Goal: Task Accomplishment & Management: Use online tool/utility

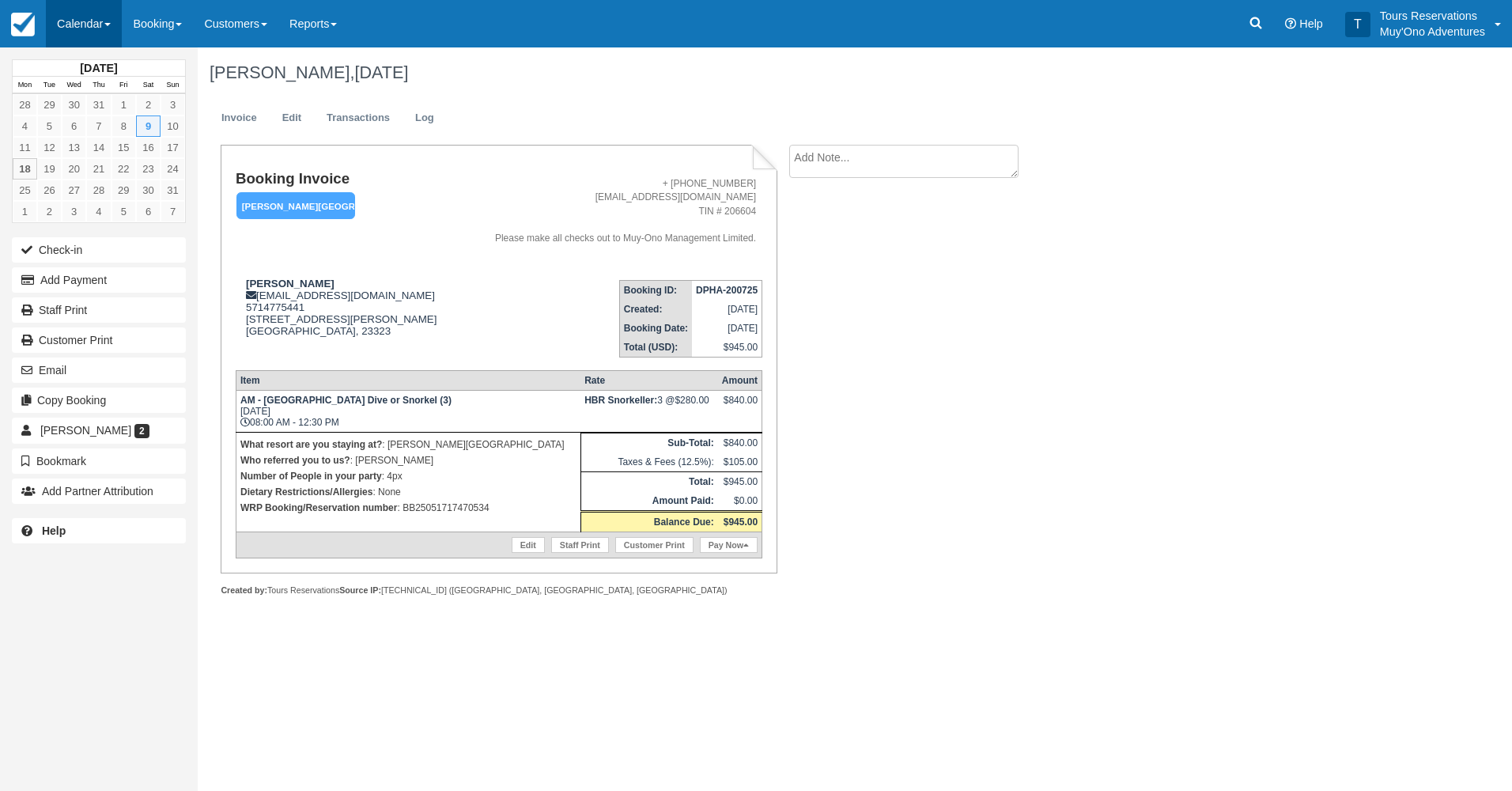
click at [104, 27] on link "Calendar" at bounding box center [83, 24] width 76 height 48
click at [82, 73] on link "Booking" at bounding box center [109, 68] width 125 height 33
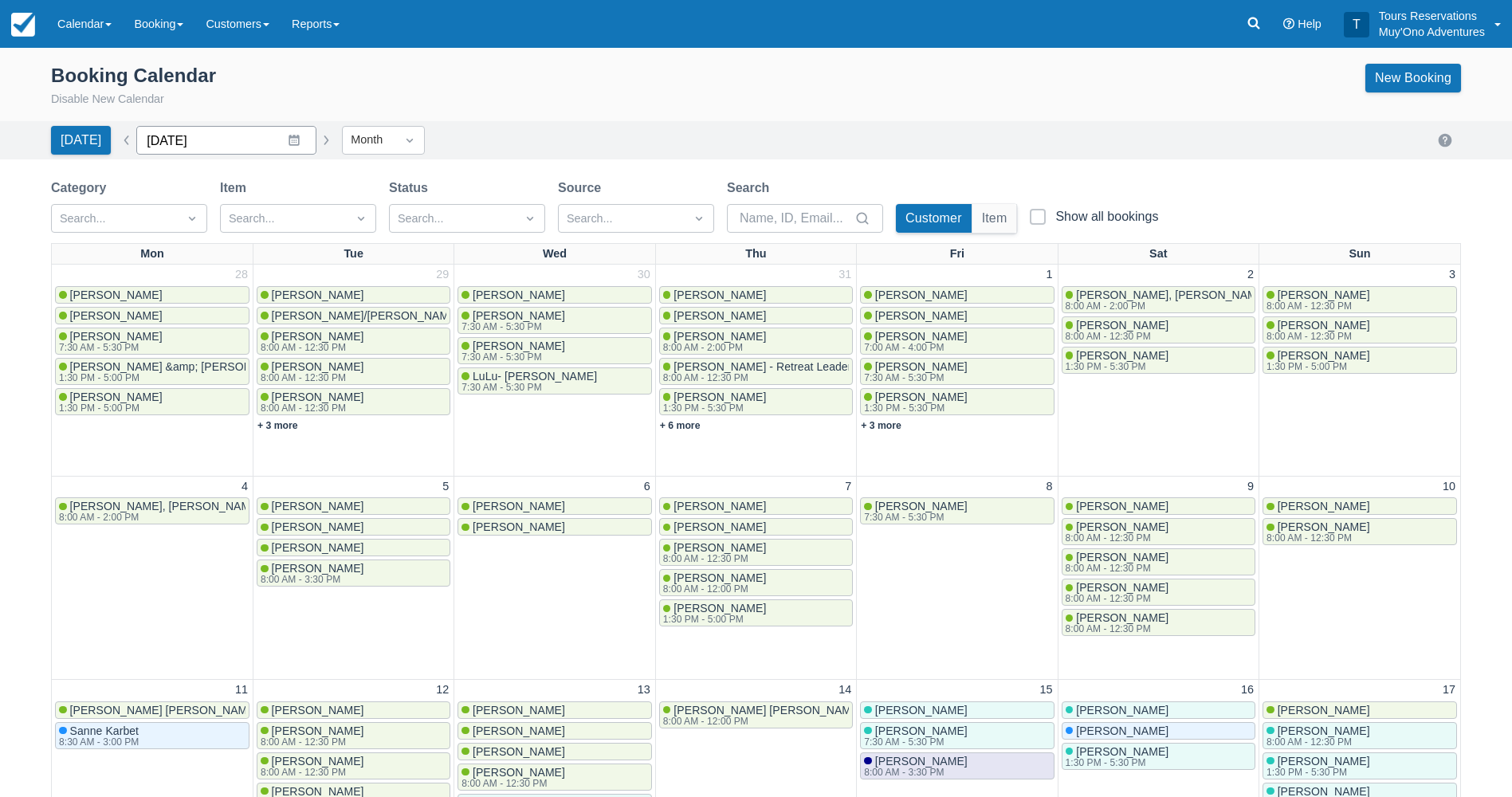
click at [258, 150] on input "[DATE]" at bounding box center [226, 140] width 180 height 29
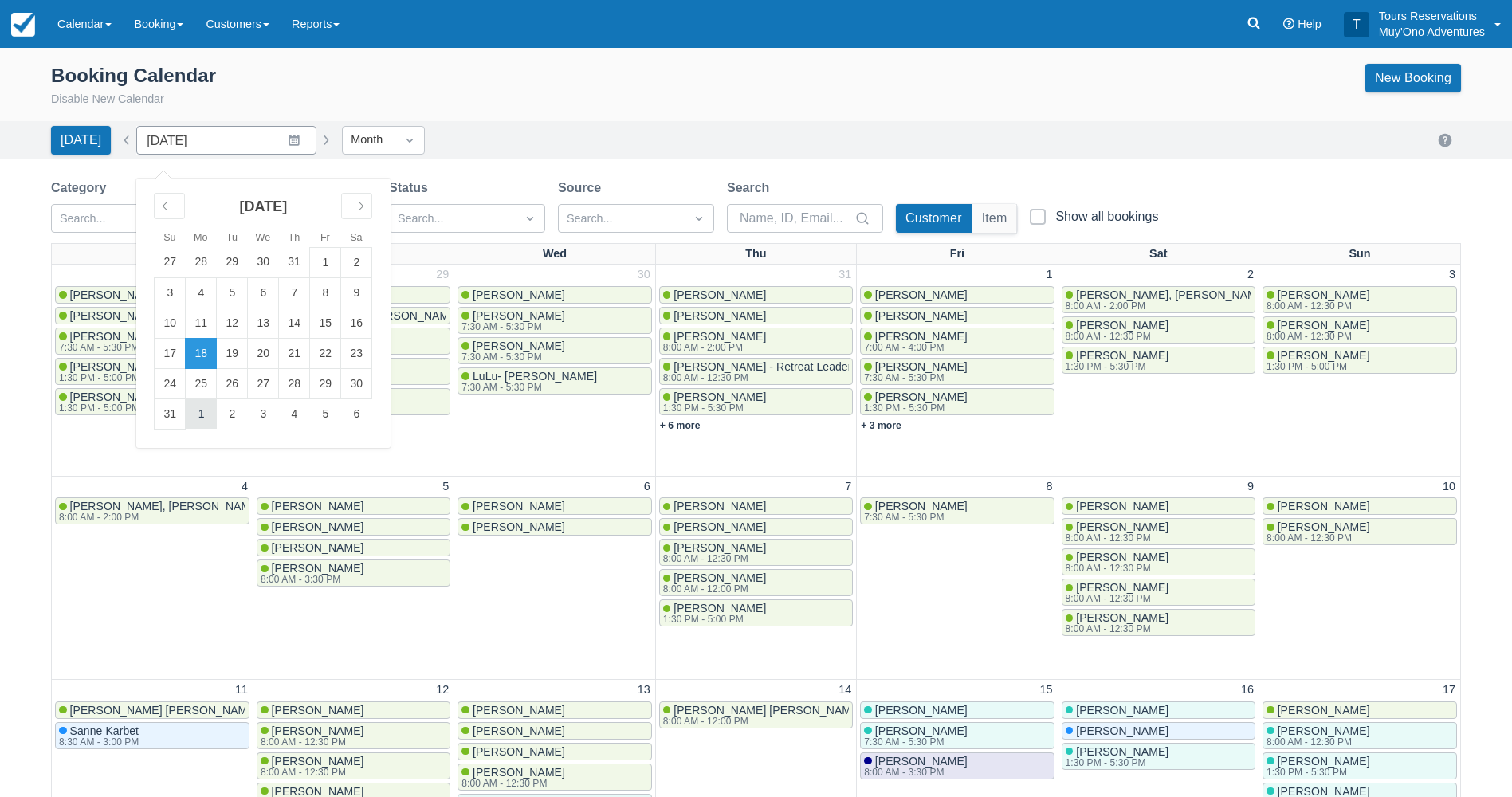
click at [200, 404] on td "1" at bounding box center [202, 414] width 31 height 30
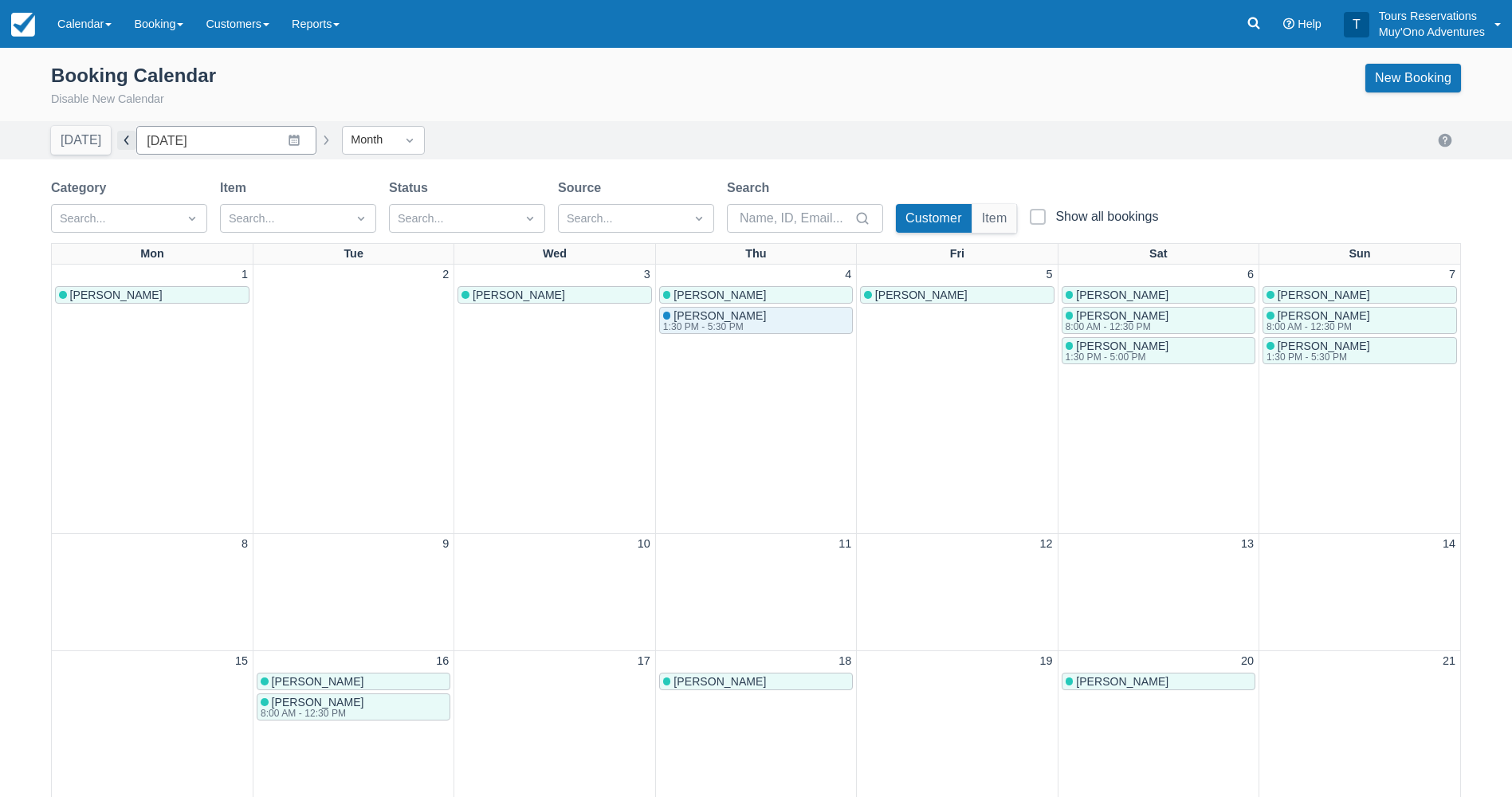
click at [120, 143] on button "button" at bounding box center [126, 140] width 19 height 19
type input "[DATE]"
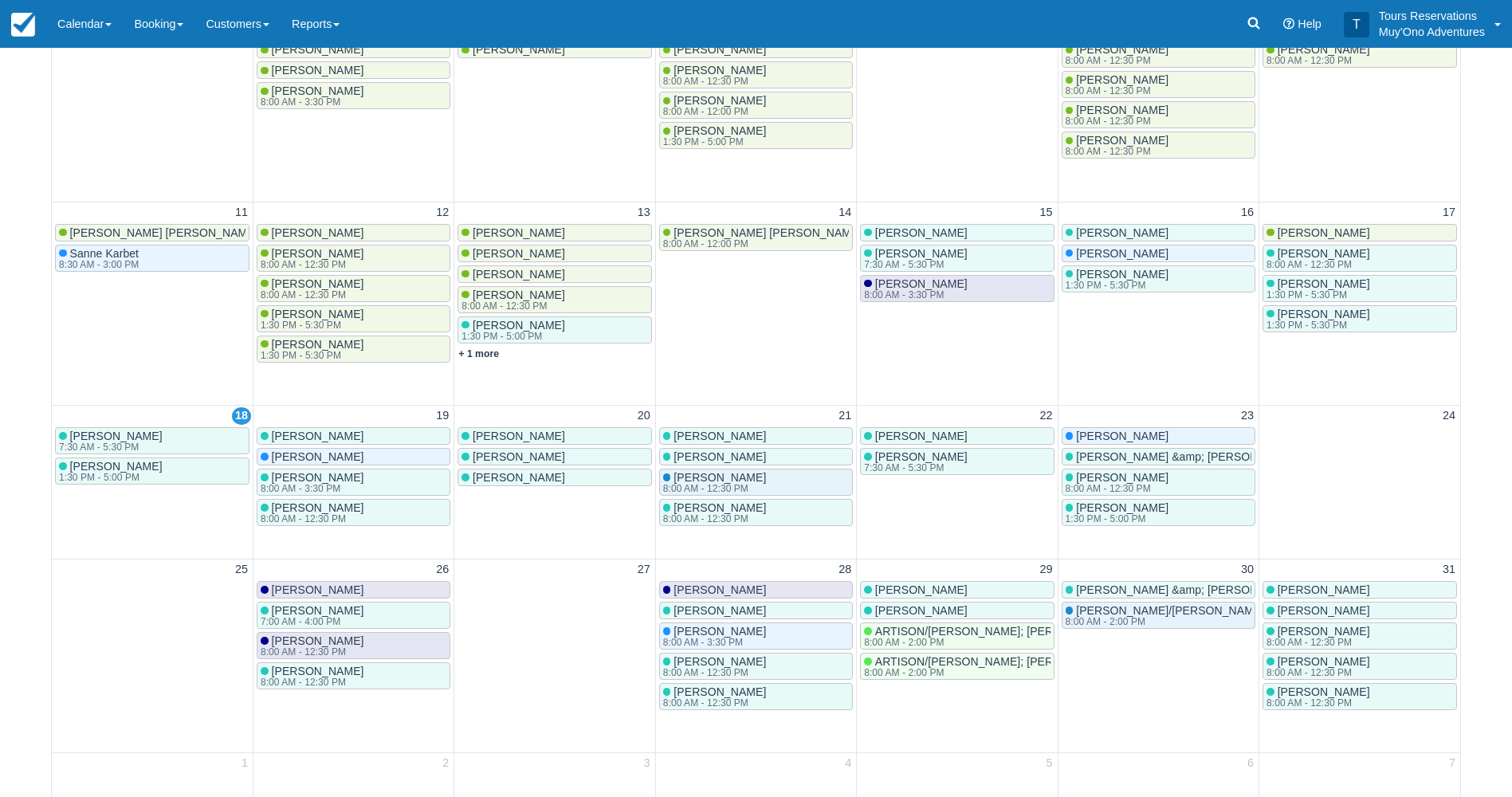
scroll to position [478, 0]
